Goal: Information Seeking & Learning: Learn about a topic

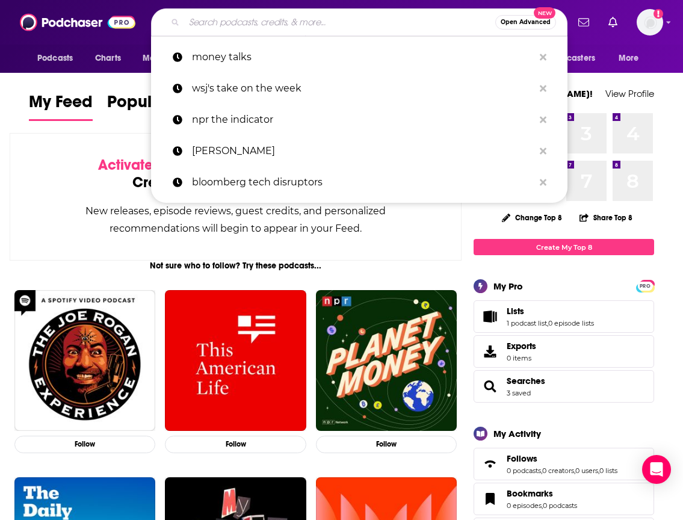
click at [360, 29] on input "Search podcasts, credits, & more..." at bounding box center [339, 22] width 311 height 19
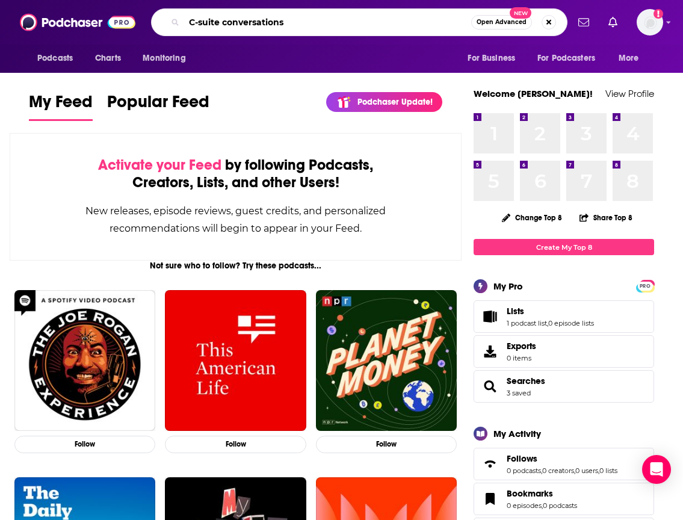
type input "C-suite conversations"
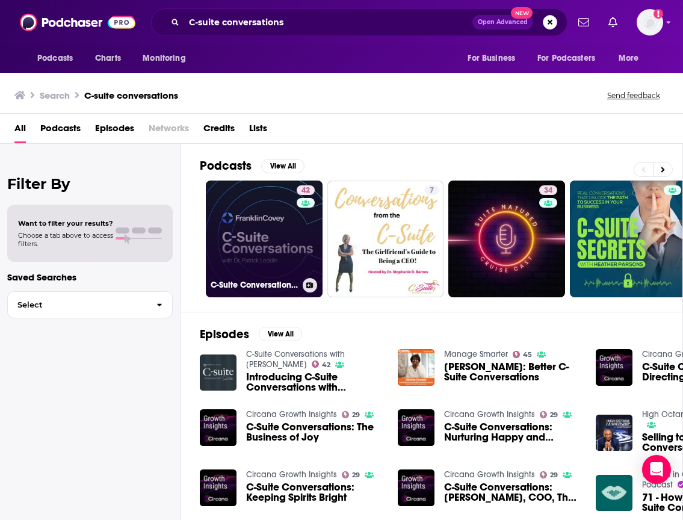
click at [261, 227] on link "42 C-Suite Conversations with [PERSON_NAME]" at bounding box center [264, 239] width 117 height 117
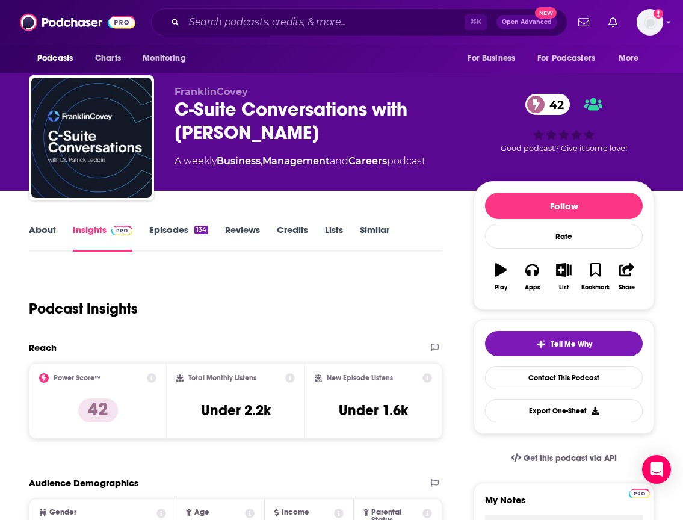
scroll to position [7, 0]
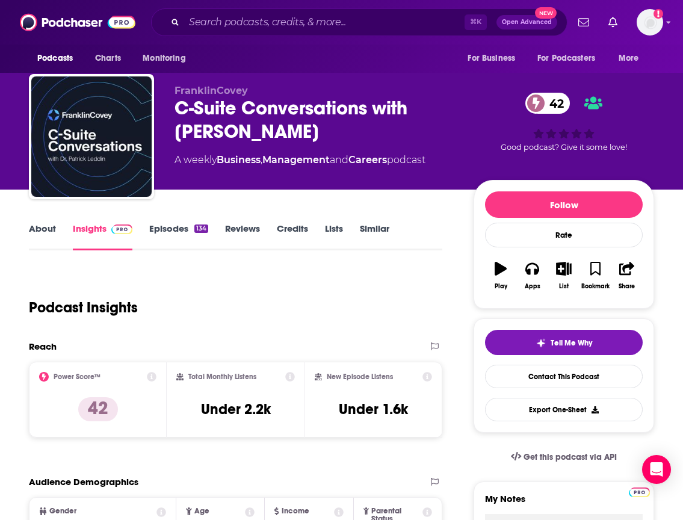
click at [380, 224] on link "Similar" at bounding box center [374, 237] width 29 height 28
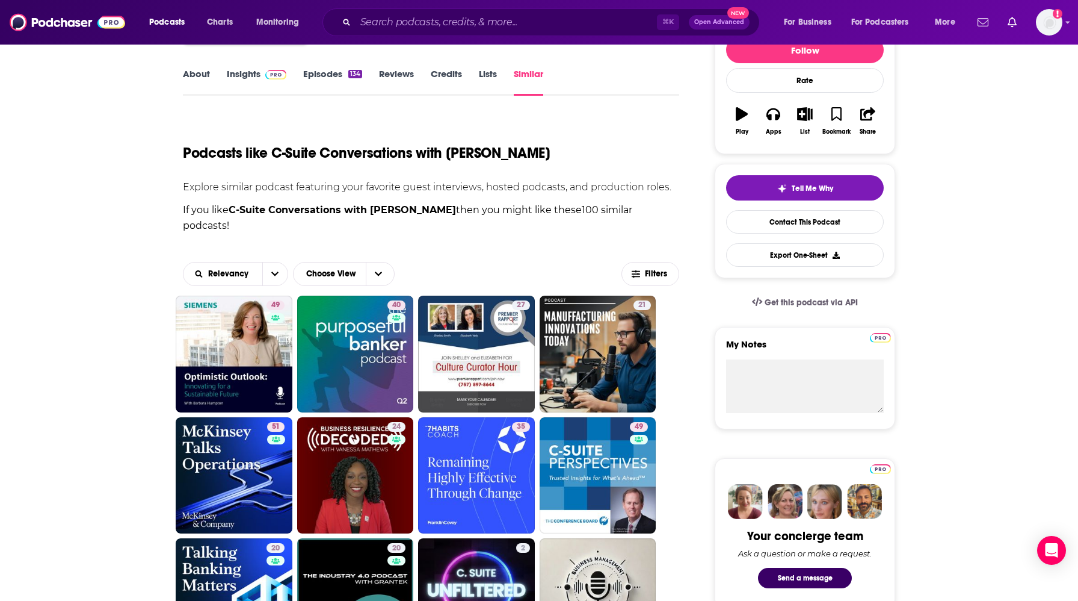
scroll to position [159, 0]
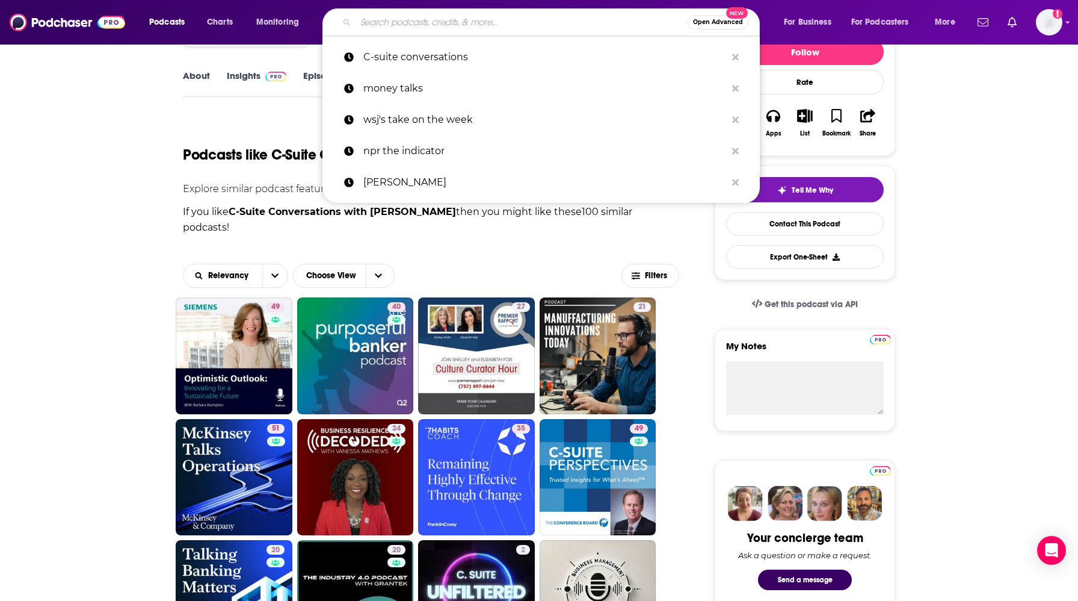
click at [456, 18] on input "Search podcasts, credits, & more..." at bounding box center [522, 22] width 332 height 19
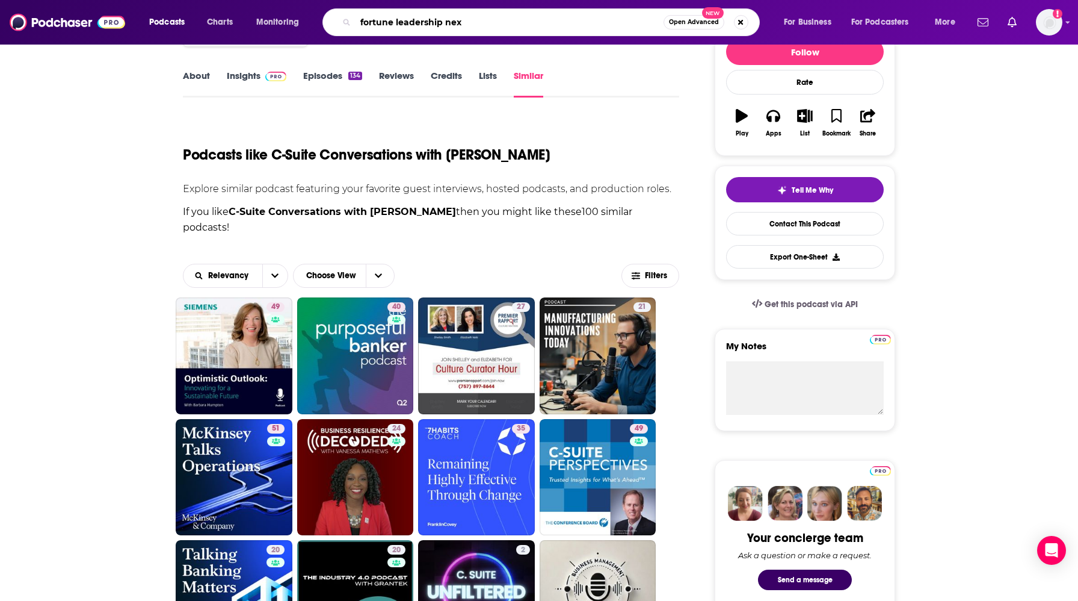
type input "fortune leadership next"
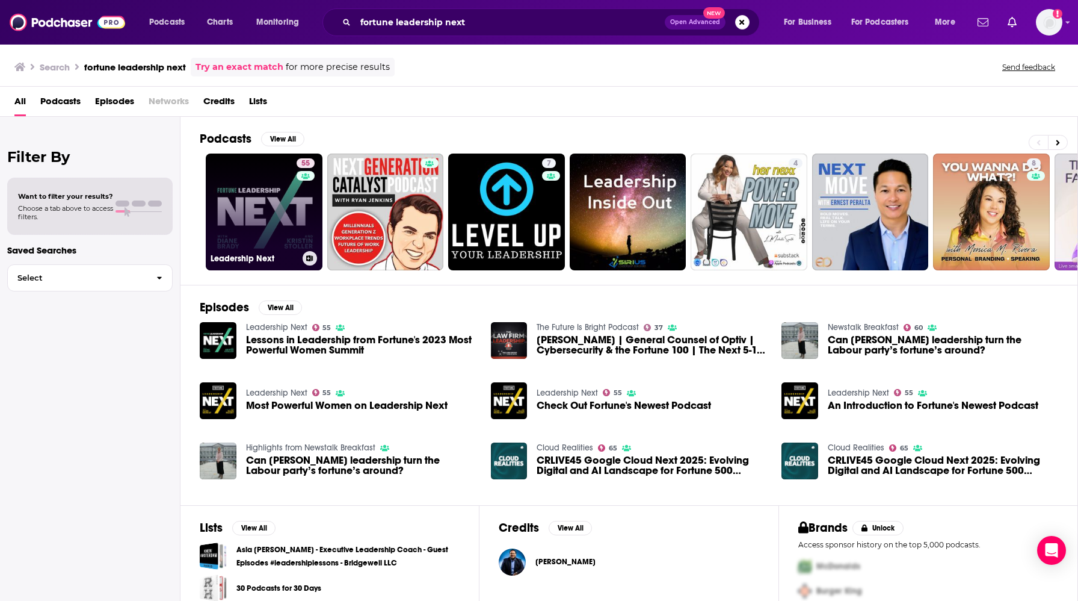
click at [217, 220] on link "55 Leadership Next" at bounding box center [264, 211] width 117 height 117
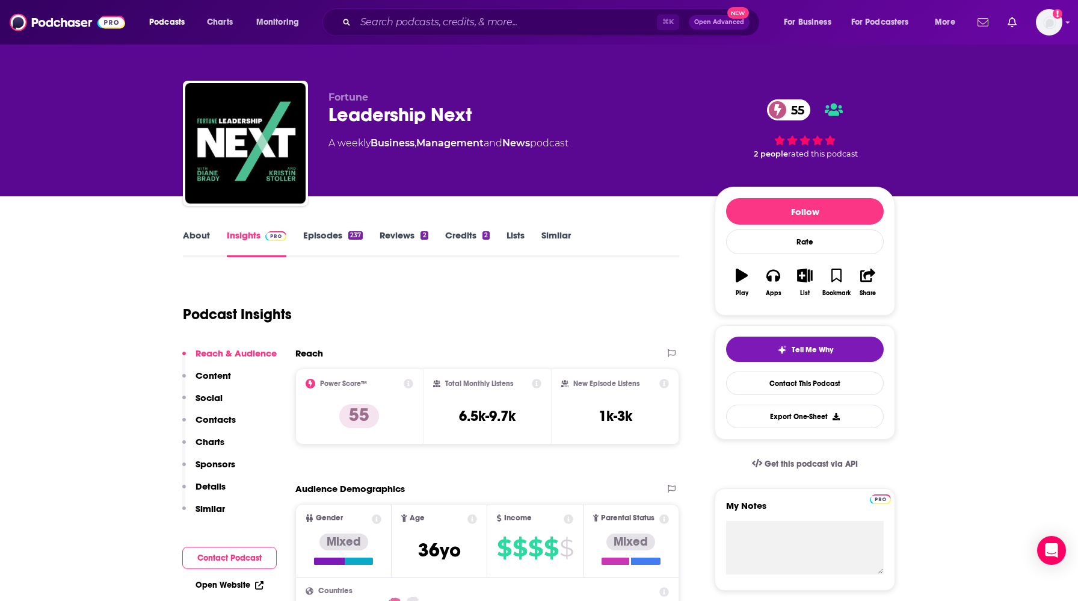
click at [553, 235] on link "Similar" at bounding box center [556, 243] width 29 height 28
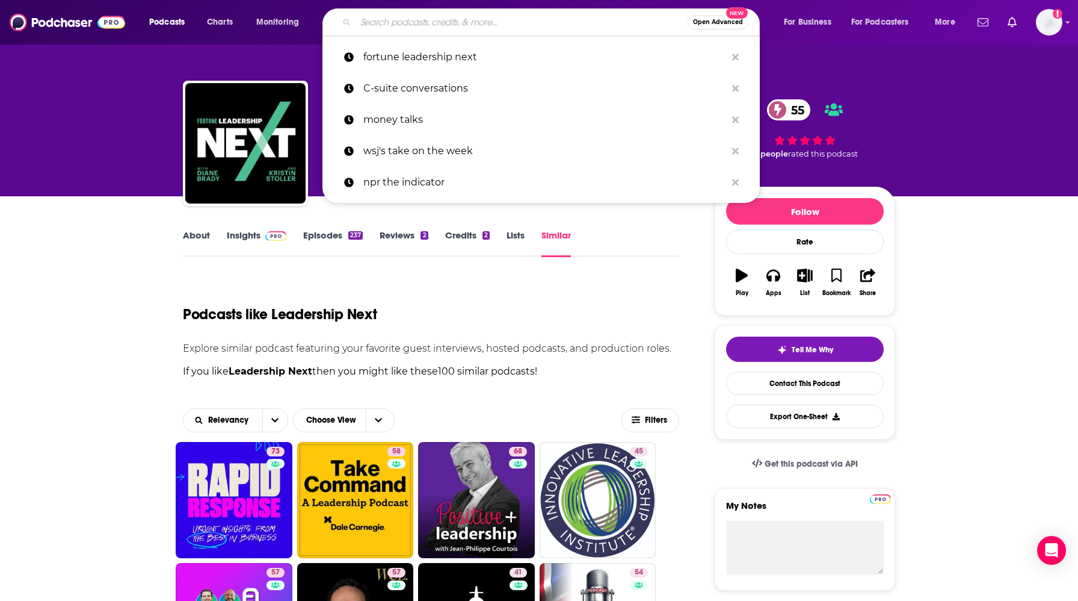
click at [473, 28] on input "Search podcasts, credits, & more..." at bounding box center [522, 22] width 332 height 19
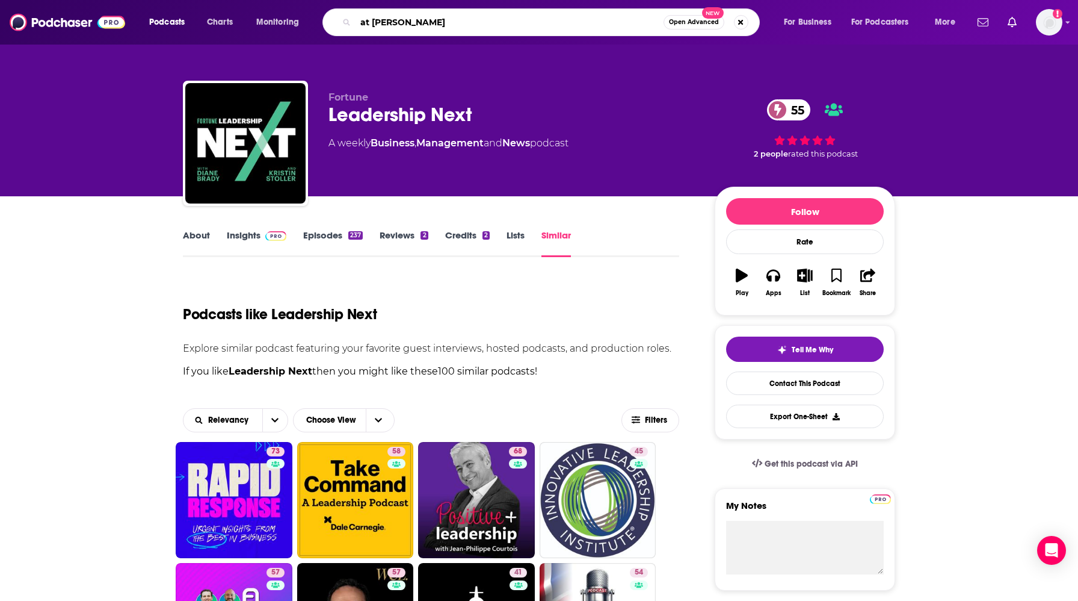
type input "at barrons"
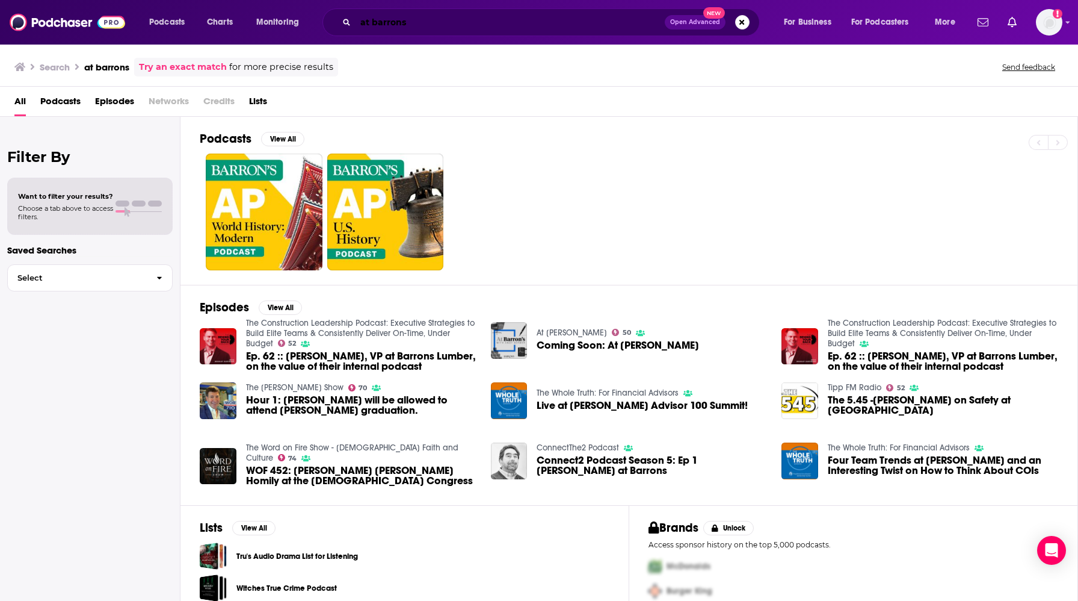
click at [367, 22] on input "at barrons" at bounding box center [510, 22] width 309 height 19
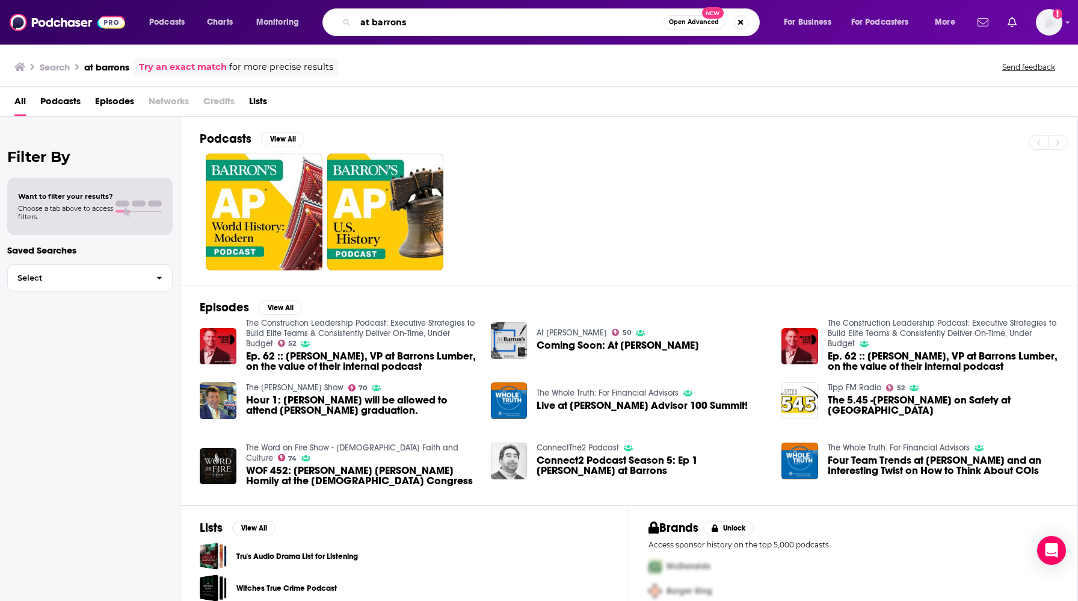
click at [367, 22] on input "at barrons" at bounding box center [510, 22] width 308 height 19
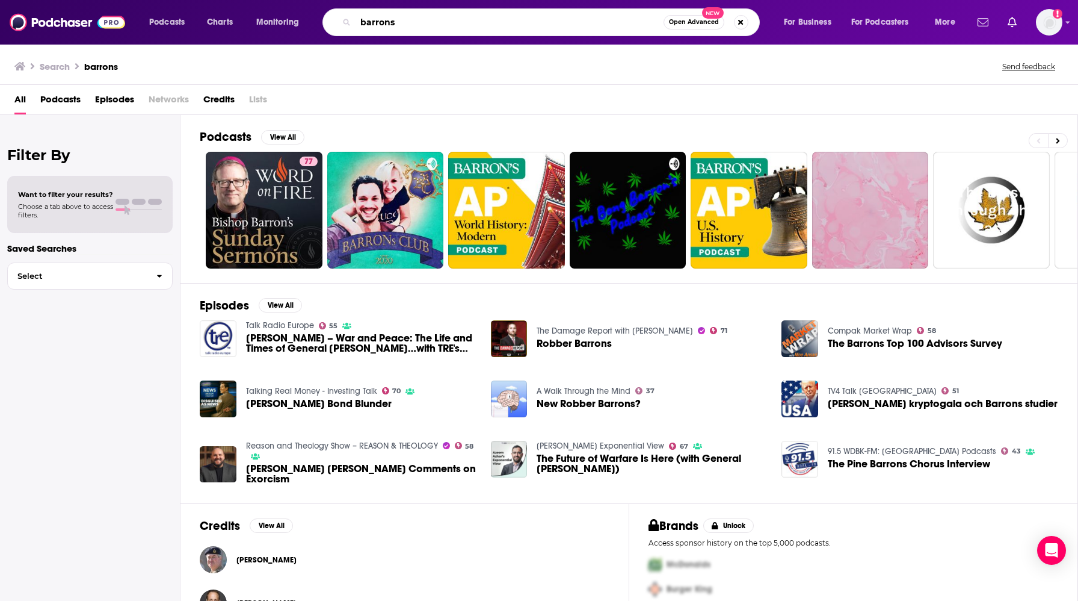
click at [433, 16] on input "barrons" at bounding box center [510, 22] width 308 height 19
type input "[PERSON_NAME]"
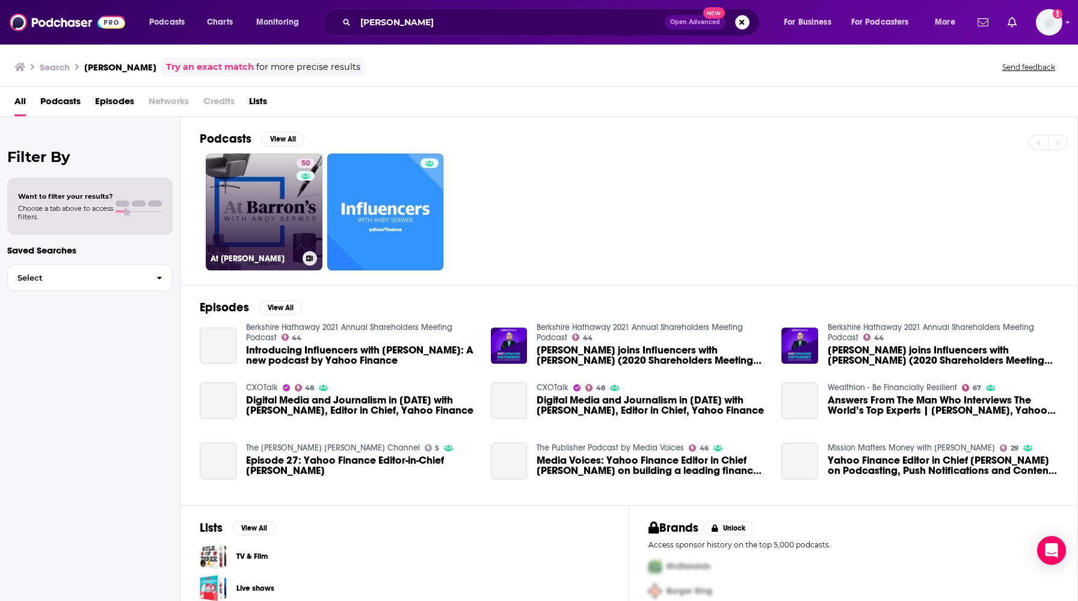
click at [274, 227] on link "50 At [PERSON_NAME]" at bounding box center [264, 211] width 117 height 117
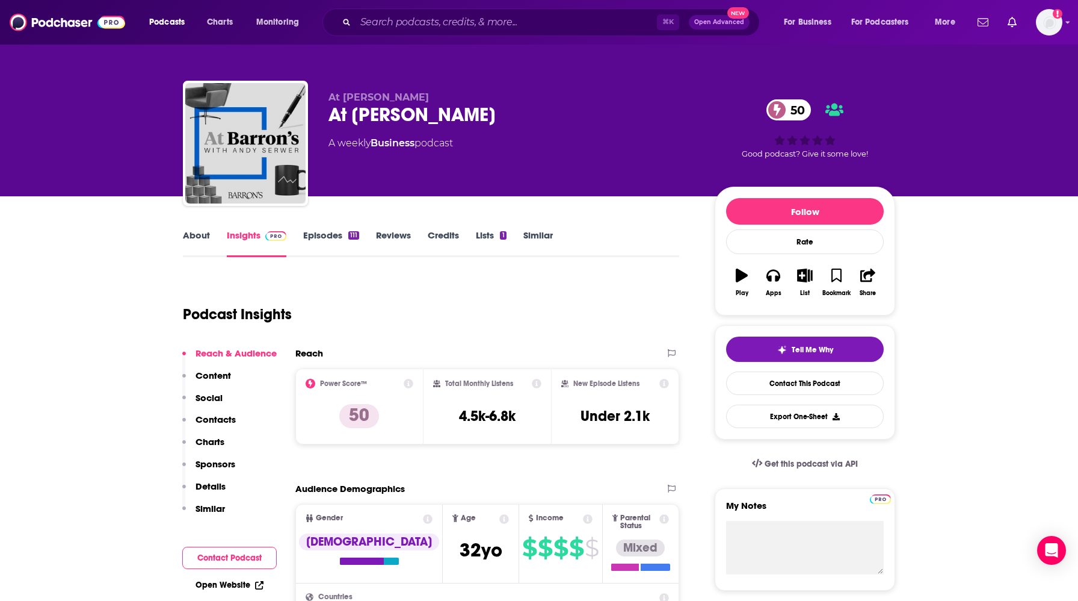
click at [538, 234] on link "Similar" at bounding box center [538, 243] width 29 height 28
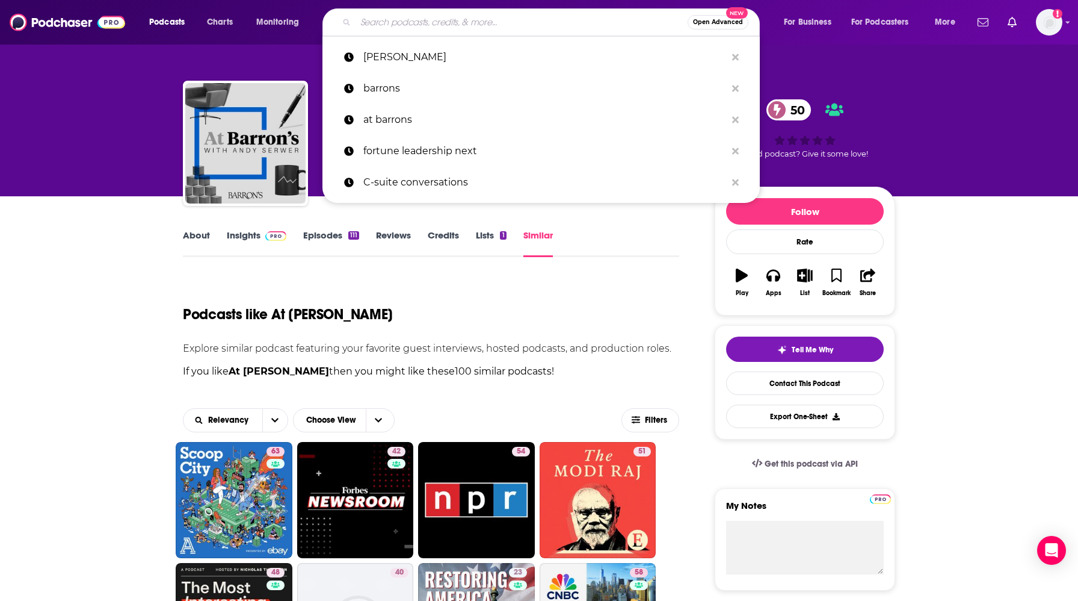
click at [422, 16] on input "Search podcasts, credits, & more..." at bounding box center [522, 22] width 332 height 19
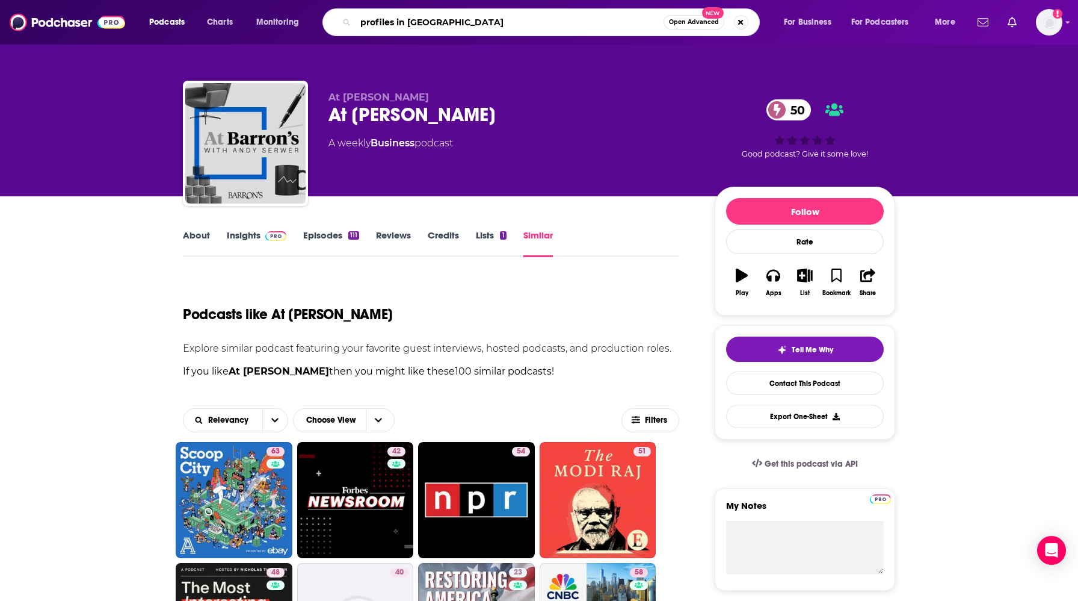
type input "profiles in risk"
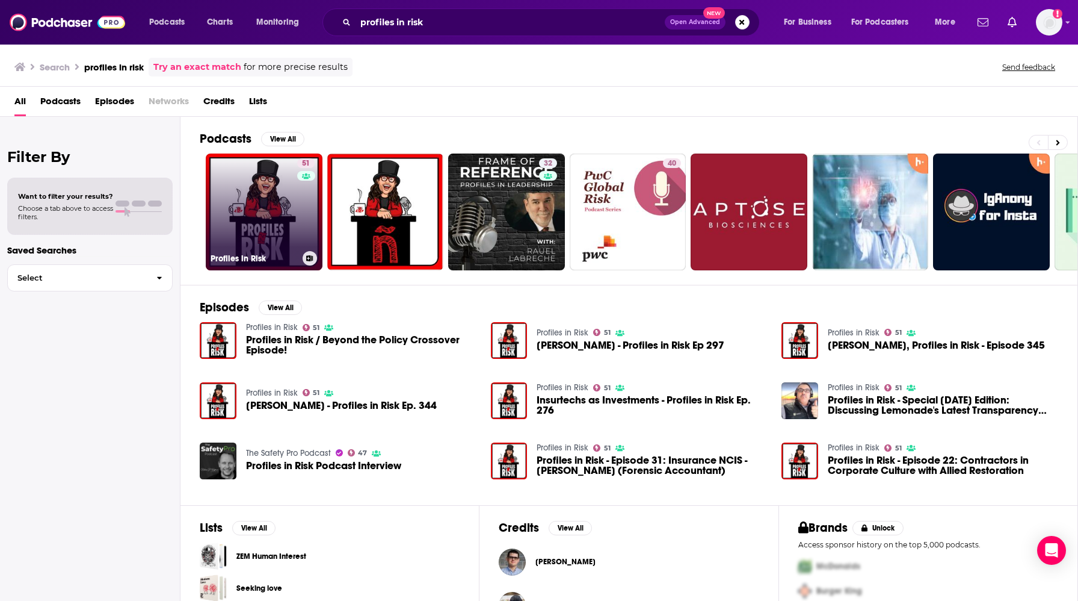
click at [266, 212] on link "51 Profiles in Risk" at bounding box center [264, 211] width 117 height 117
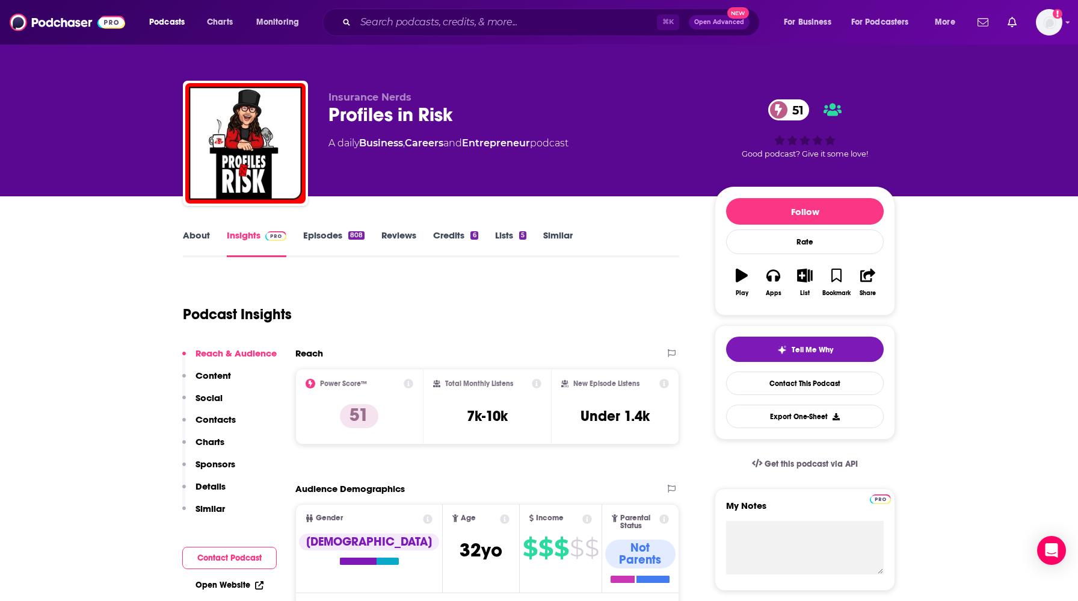
click at [557, 237] on link "Similar" at bounding box center [557, 243] width 29 height 28
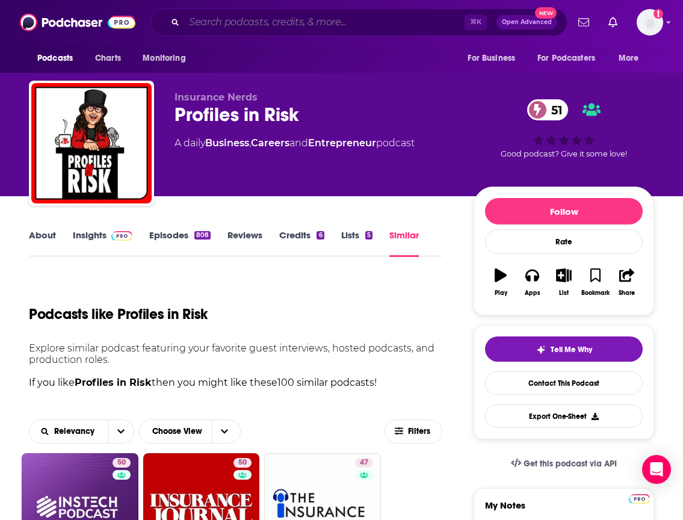
click at [225, 20] on input "Search podcasts, credits, & more..." at bounding box center [324, 22] width 280 height 19
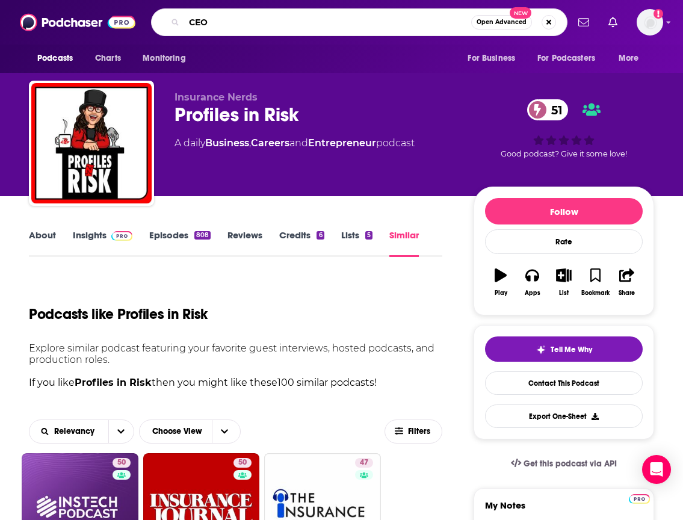
type input "CEOs"
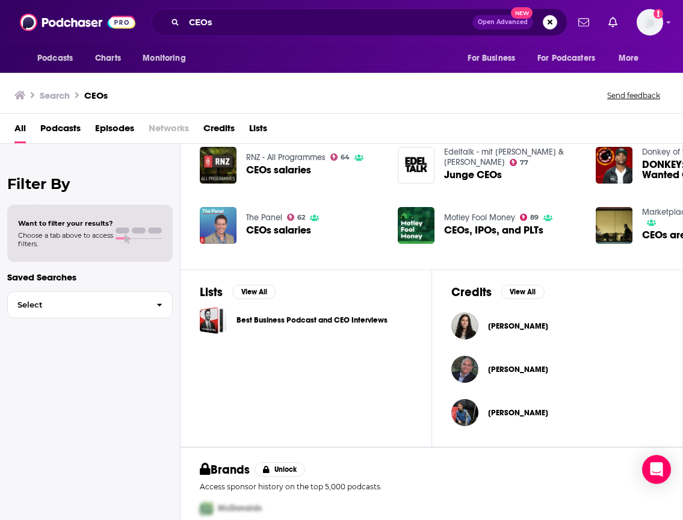
scroll to position [270, 0]
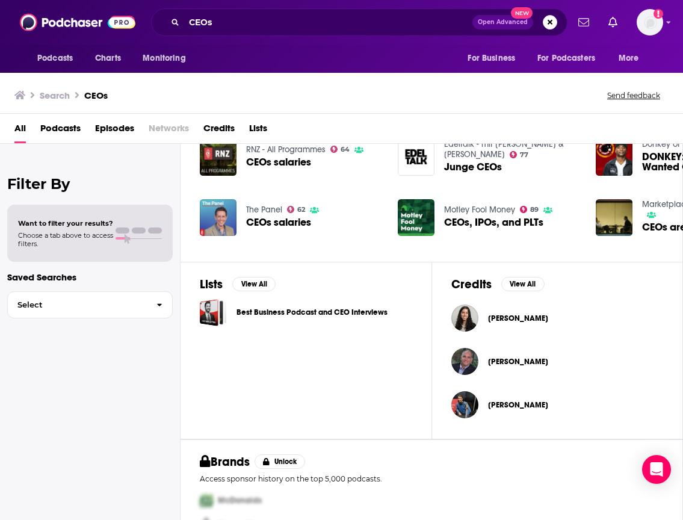
click at [339, 385] on div "Lists View All Best Business Podcast and CEO Interviews" at bounding box center [307, 351] width 252 height 178
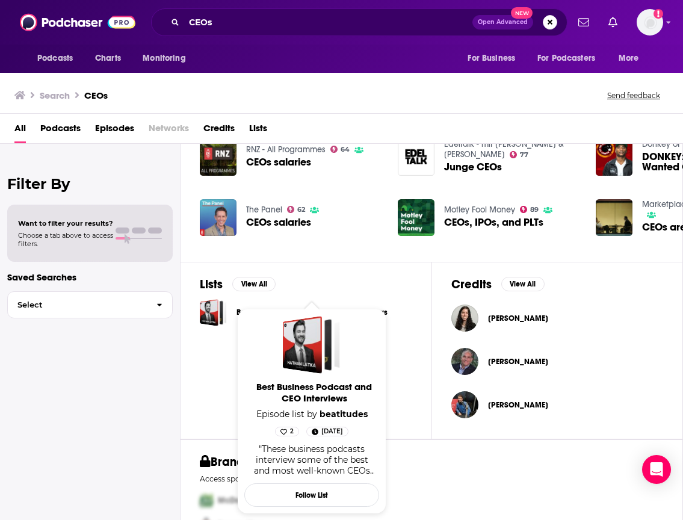
click at [387, 312] on div "Best Business Podcast and CEO Interviews" at bounding box center [306, 312] width 212 height 27
click at [250, 314] on span "Best Business Podcast and CEO Interviews Episode list by beatitudes 2 [DATE] "T…" at bounding box center [311, 411] width 135 height 205
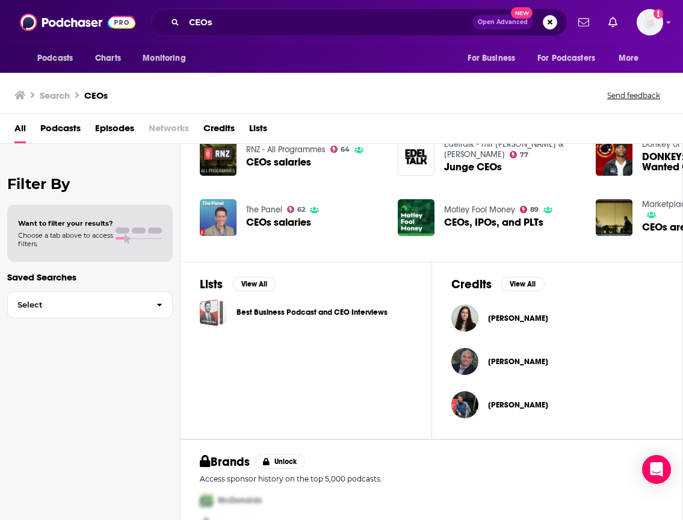
click at [208, 317] on div "Best Business Podcast and CEO Interviews" at bounding box center [209, 312] width 19 height 27
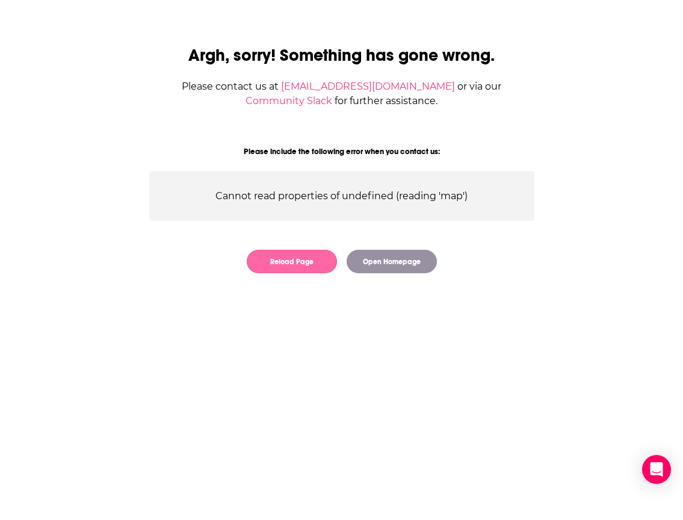
click at [318, 262] on button "Reload Page" at bounding box center [292, 261] width 90 height 23
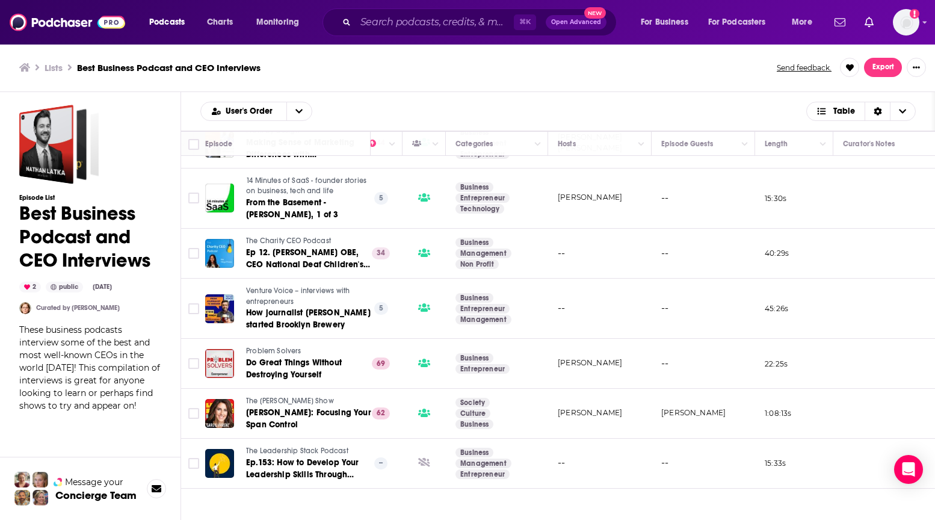
scroll to position [429, 451]
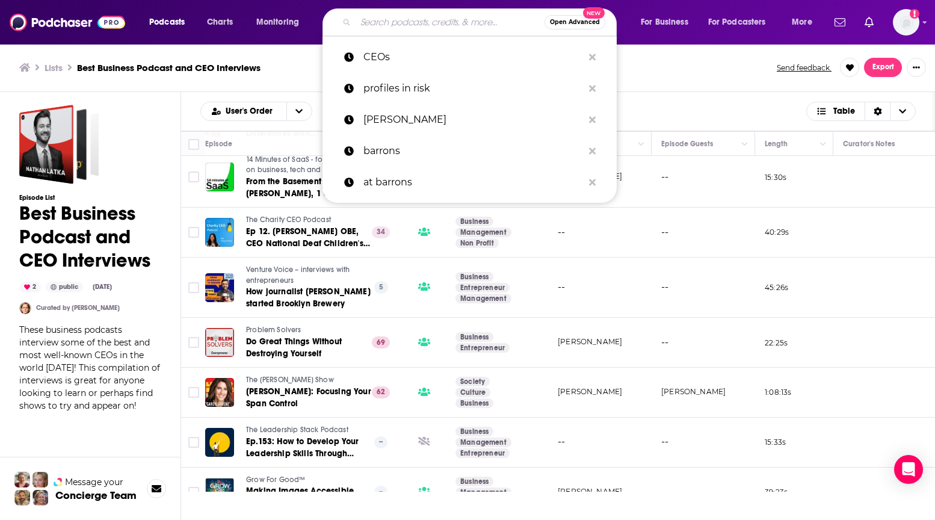
click at [367, 19] on input "Search podcasts, credits, & more..." at bounding box center [450, 22] width 189 height 19
click at [578, 24] on span "Open Advanced" at bounding box center [575, 22] width 50 height 6
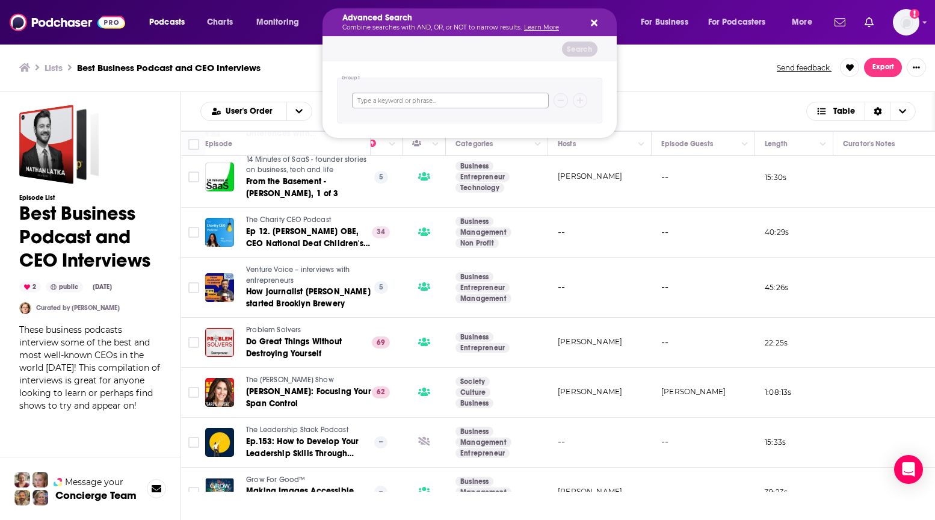
click at [501, 101] on input "Search podcasts, credits, & more..." at bounding box center [450, 101] width 197 height 16
type input "C"
type input "insurance"
click at [579, 96] on button "Search podcasts, credits, & more..." at bounding box center [580, 100] width 14 height 14
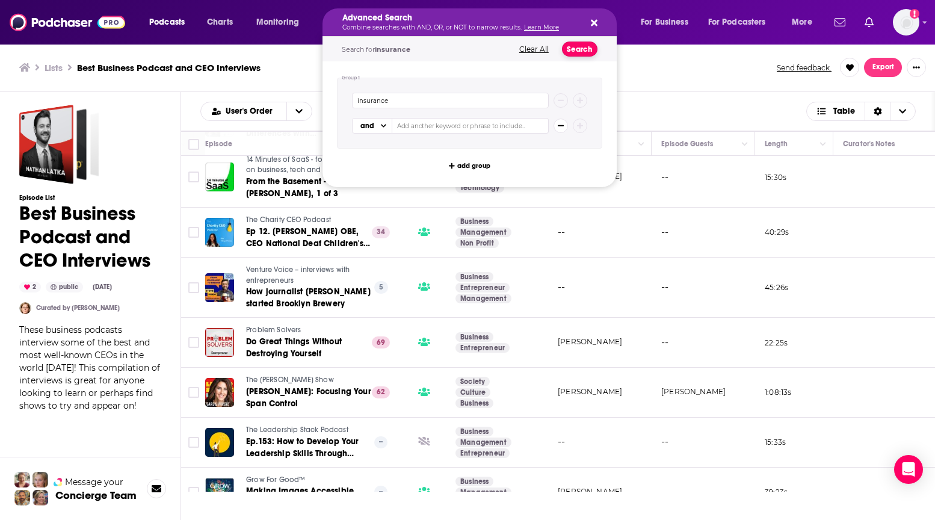
click at [585, 47] on button "Search" at bounding box center [580, 49] width 36 height 15
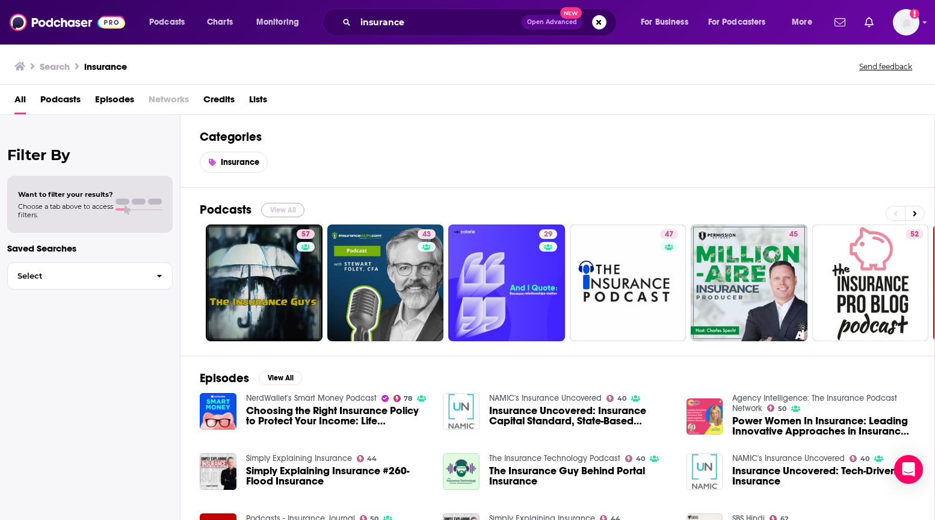
click at [286, 211] on button "View All" at bounding box center [282, 210] width 43 height 14
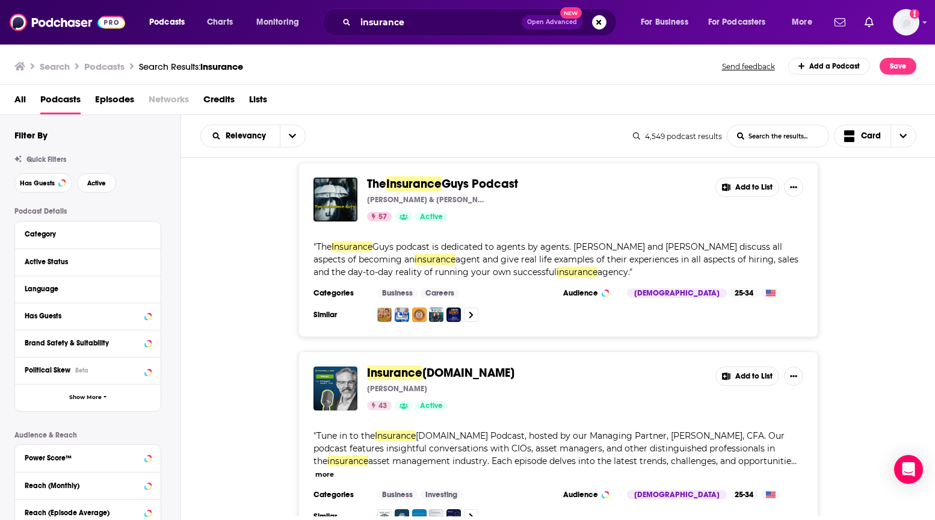
scroll to position [14, 0]
